Goal: Navigation & Orientation: Find specific page/section

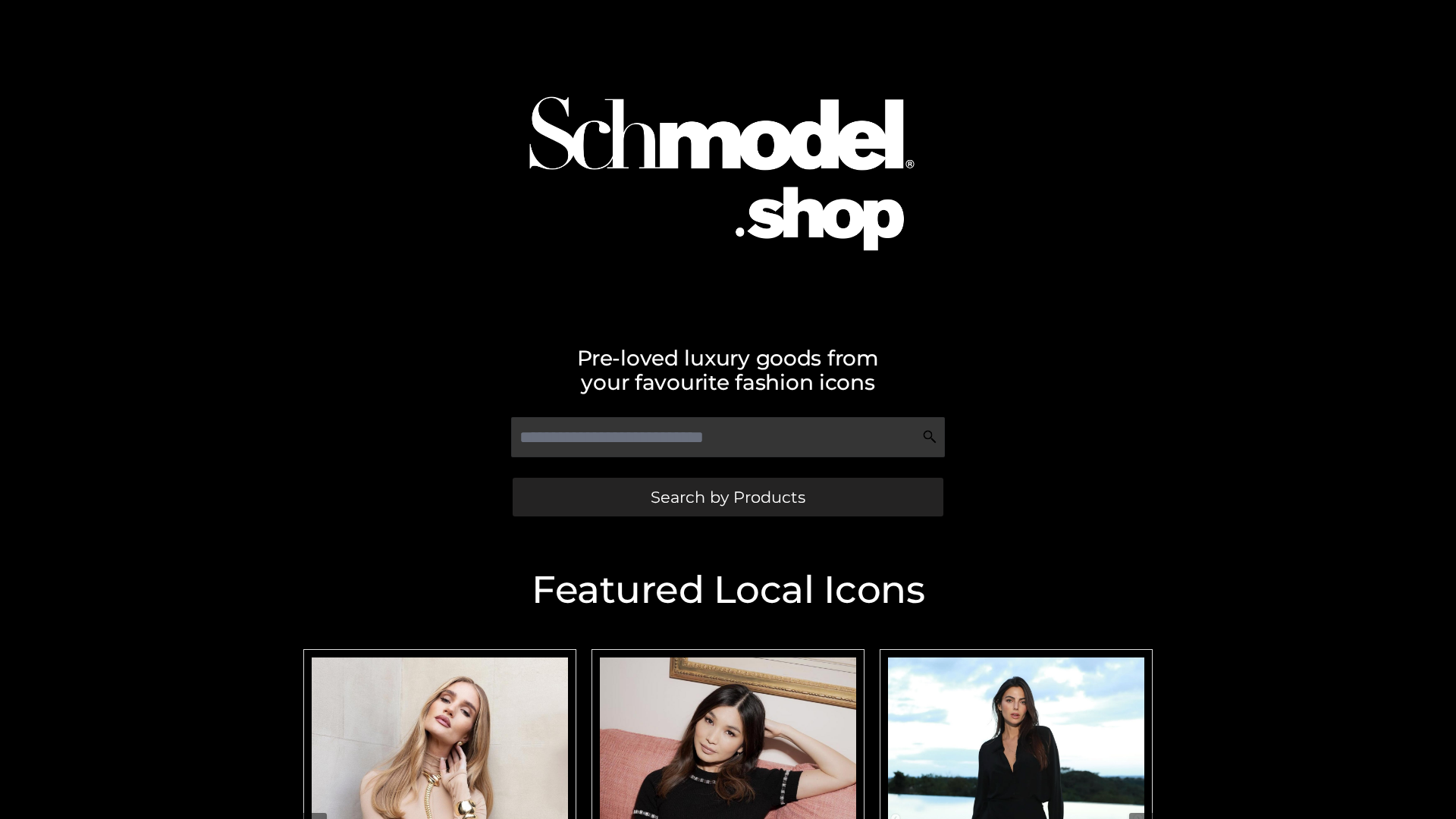
click at [728, 497] on span "Search by Products" at bounding box center [728, 498] width 155 height 16
